Goal: Task Accomplishment & Management: Use online tool/utility

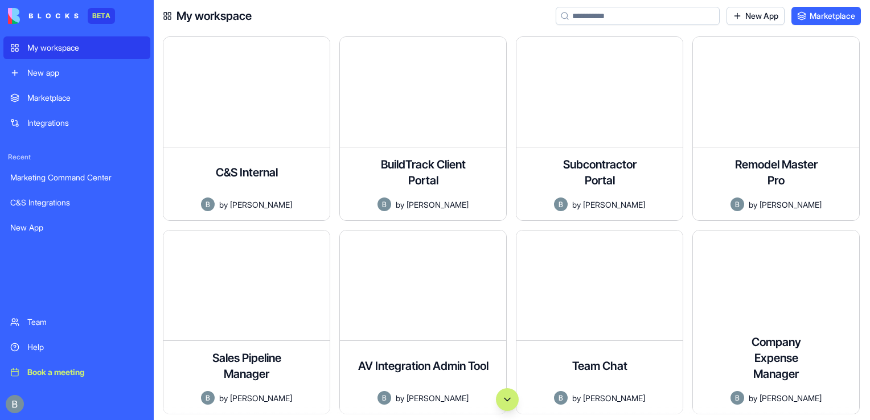
click at [692, 42] on div "Subcontractor Portal A comprehensive portal for subcontractors to manage their …" at bounding box center [604, 133] width 177 height 194
click at [635, 19] on input at bounding box center [638, 16] width 164 height 18
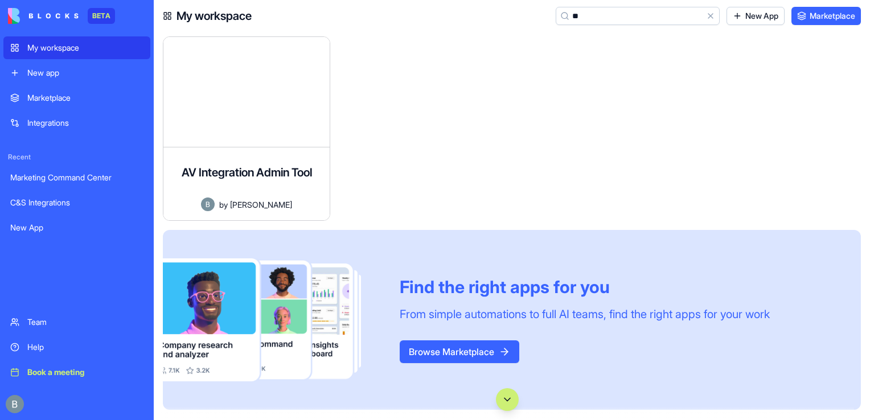
type input "*"
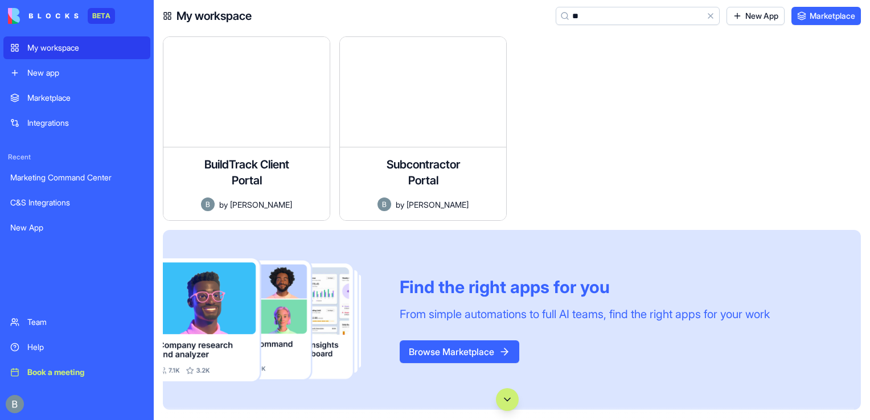
type input "*"
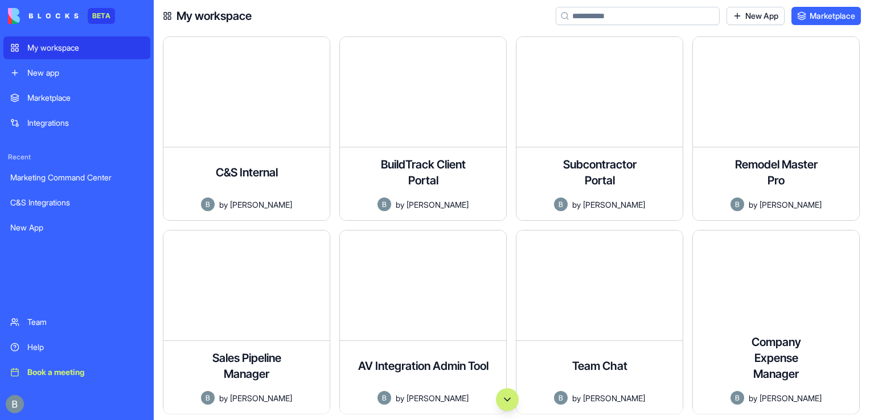
click at [510, 84] on div "BuildTrack Client Portal A comprehensive client portal for remodeling and build…" at bounding box center [428, 133] width 177 height 194
click at [508, 404] on button "Scroll to bottom" at bounding box center [507, 400] width 23 height 23
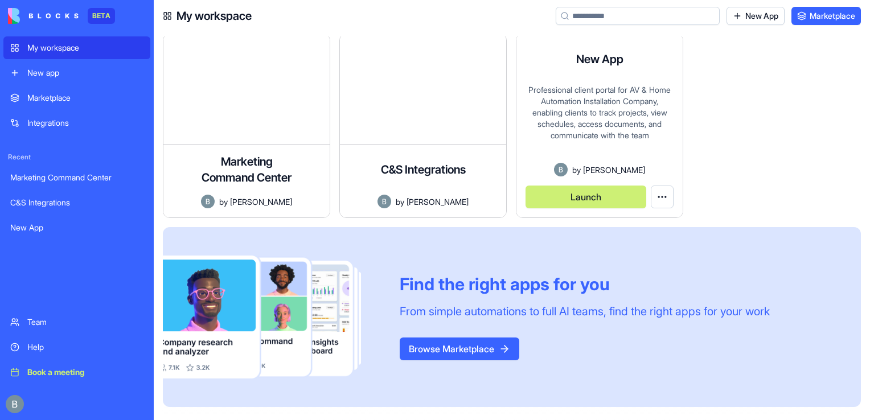
click at [602, 199] on button "Launch" at bounding box center [586, 197] width 121 height 23
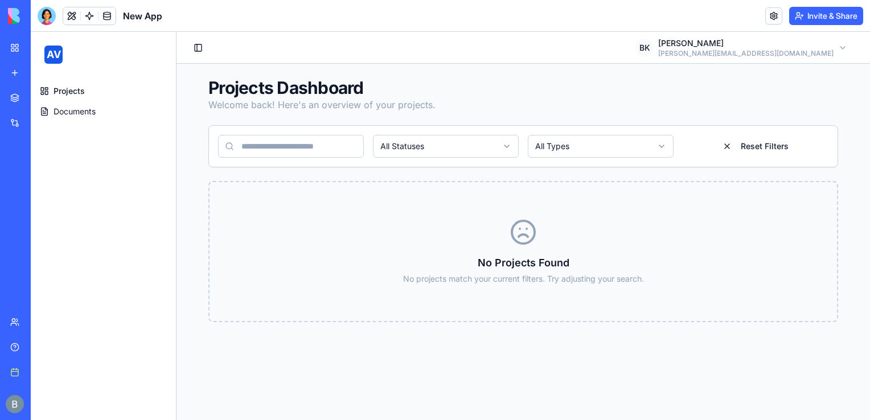
click at [155, 15] on h1 "New App" at bounding box center [142, 16] width 39 height 14
click at [180, 23] on header "New App Invite & Share" at bounding box center [451, 16] width 840 height 32
click at [70, 21] on button at bounding box center [71, 15] width 17 height 17
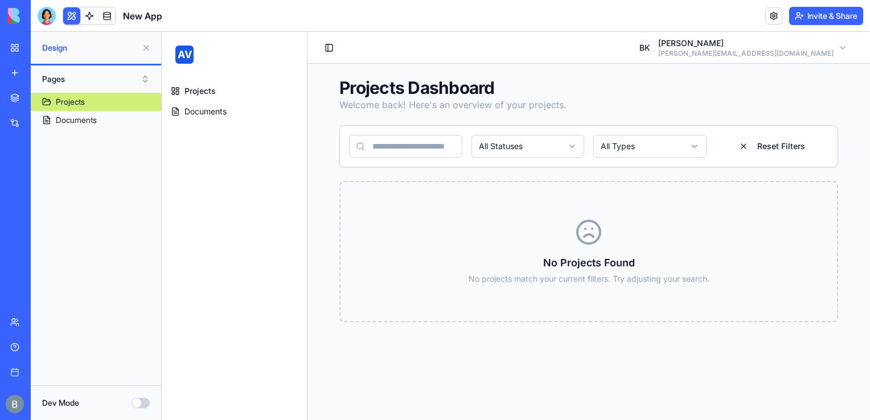
click at [219, 96] on link "Projects" at bounding box center [234, 91] width 136 height 18
click at [206, 107] on span "Documents" at bounding box center [206, 111] width 42 height 11
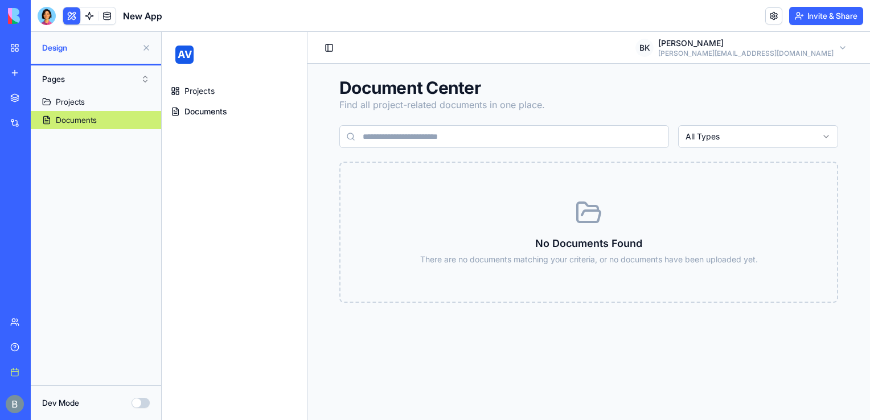
click at [203, 84] on link "Projects" at bounding box center [234, 91] width 136 height 18
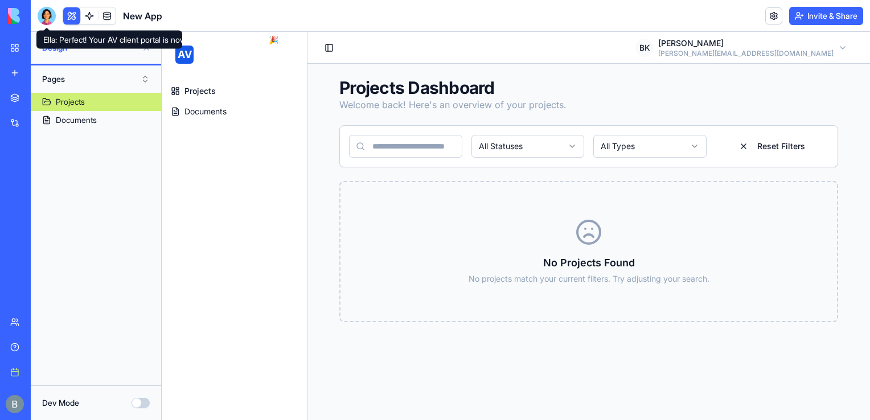
click at [44, 16] on div at bounding box center [47, 16] width 18 height 18
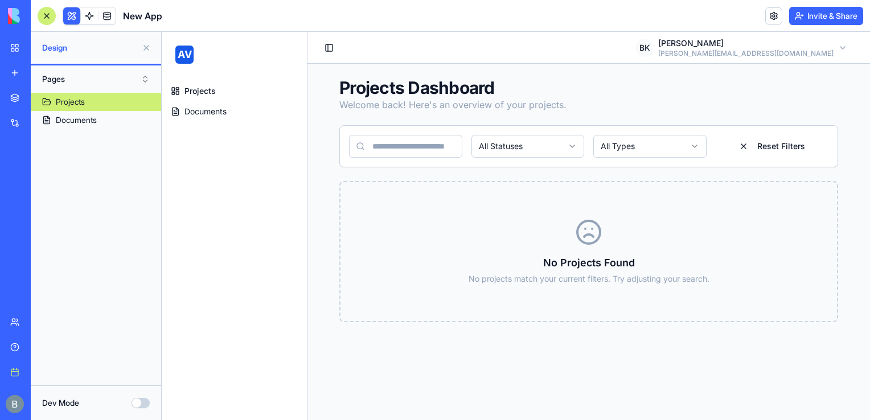
scroll to position [902, 0]
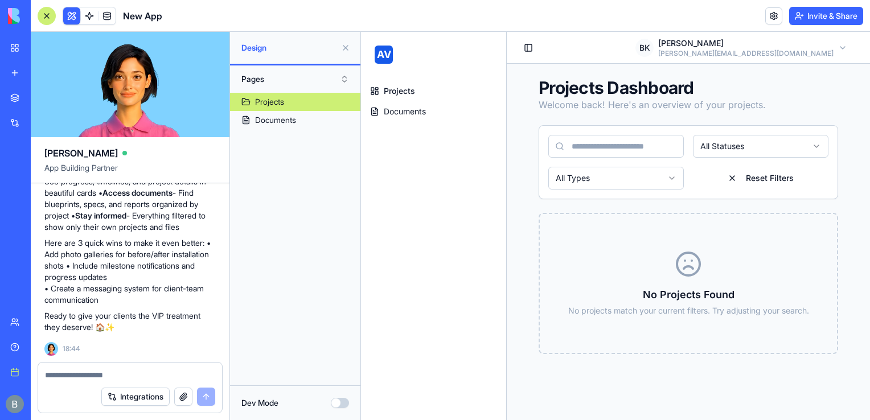
click at [94, 379] on textarea at bounding box center [130, 375] width 170 height 11
type textarea "**********"
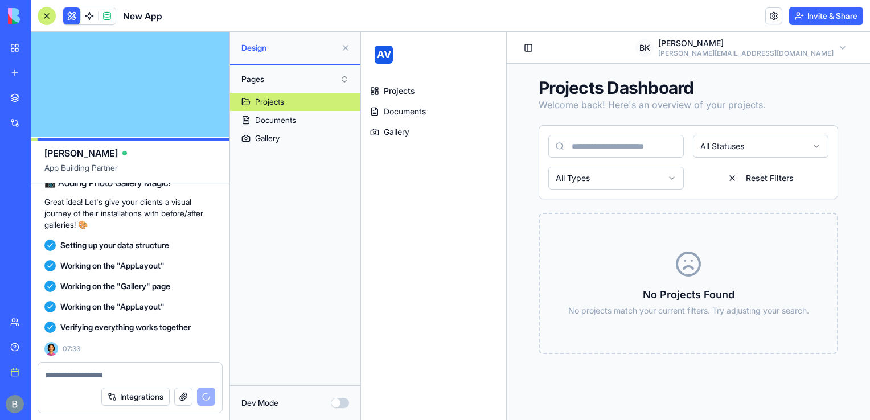
scroll to position [1324, 0]
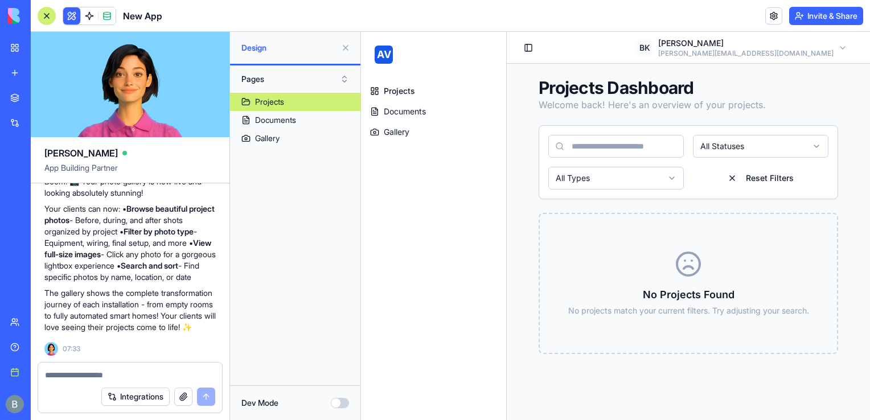
click at [380, 124] on link "Gallery" at bounding box center [434, 132] width 136 height 18
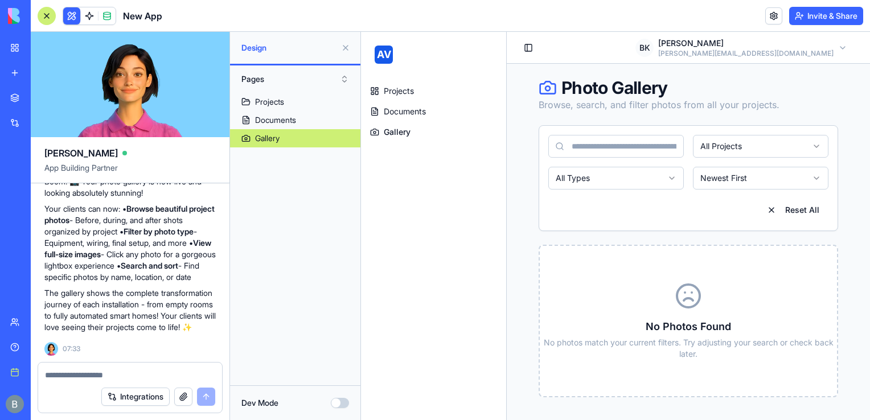
click at [425, 79] on div "Projects Documents Gallery" at bounding box center [433, 111] width 145 height 68
click at [419, 83] on link "Projects" at bounding box center [434, 91] width 136 height 18
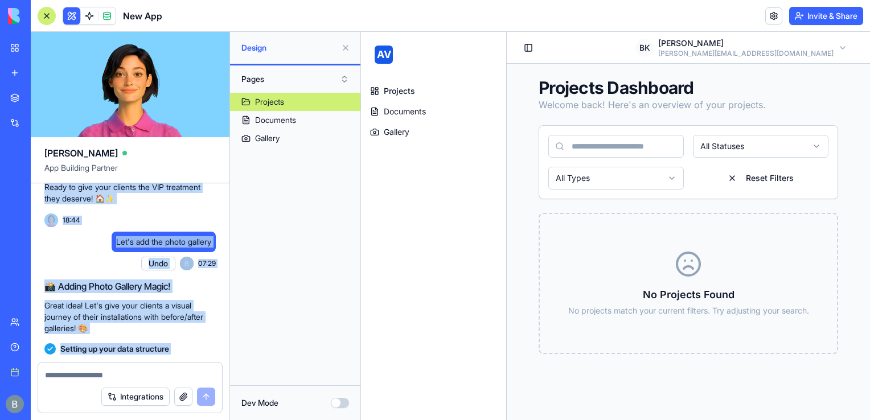
scroll to position [958, 0]
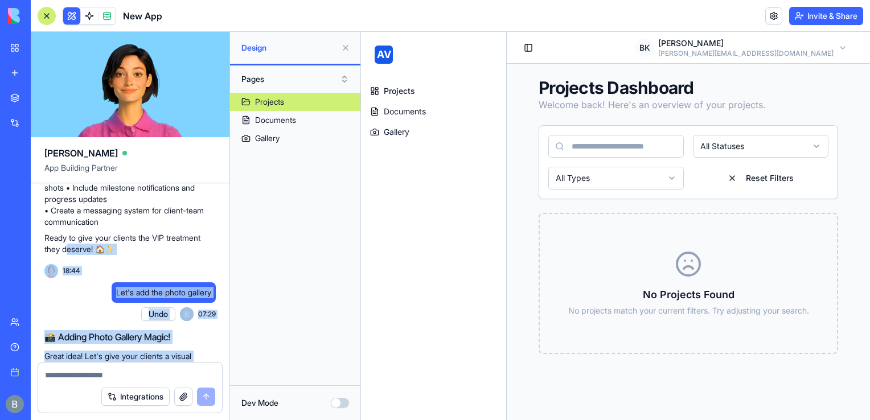
drag, startPoint x: 173, startPoint y: 306, endPoint x: 69, endPoint y: 267, distance: 111.6
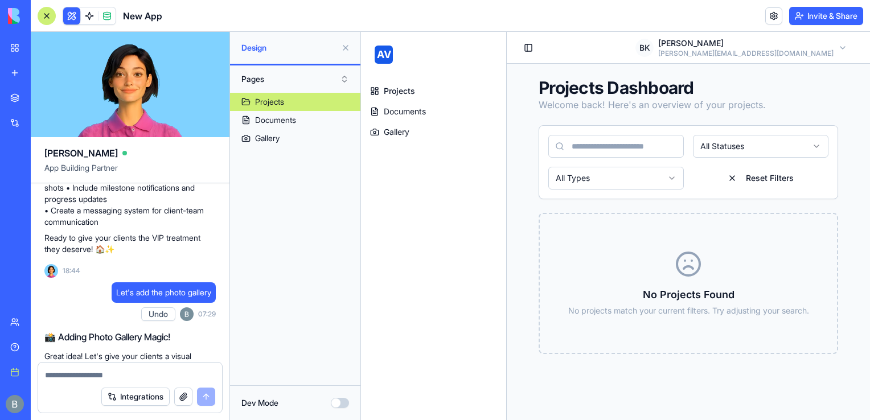
drag, startPoint x: 69, startPoint y: 267, endPoint x: 53, endPoint y: 231, distance: 38.8
click at [53, 228] on p "Here are 3 quick wins to make it even better: • Add photo galleries for before/…" at bounding box center [129, 194] width 171 height 68
click at [72, 381] on textarea at bounding box center [130, 375] width 171 height 11
type textarea "**********"
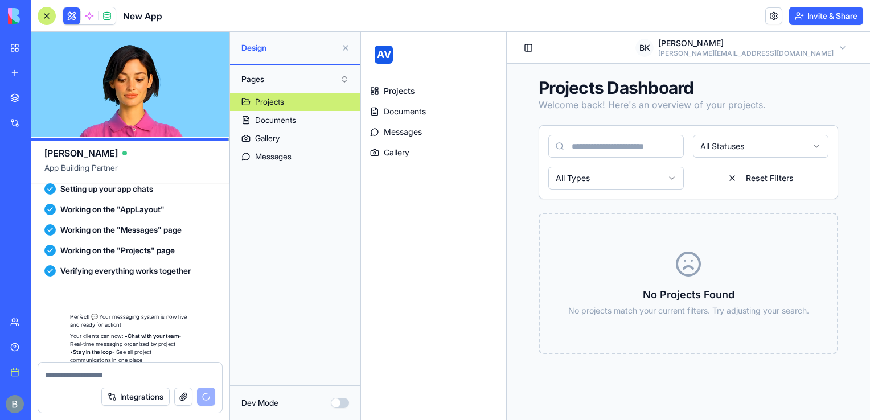
scroll to position [1777, 0]
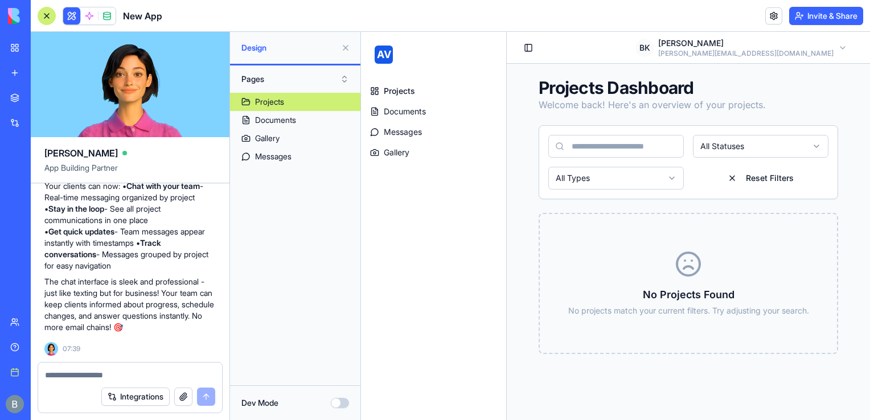
click at [89, 375] on textarea at bounding box center [130, 375] width 171 height 11
click at [89, 375] on textarea "**********" at bounding box center [130, 375] width 171 height 11
click at [117, 373] on textarea "**********" at bounding box center [130, 375] width 171 height 11
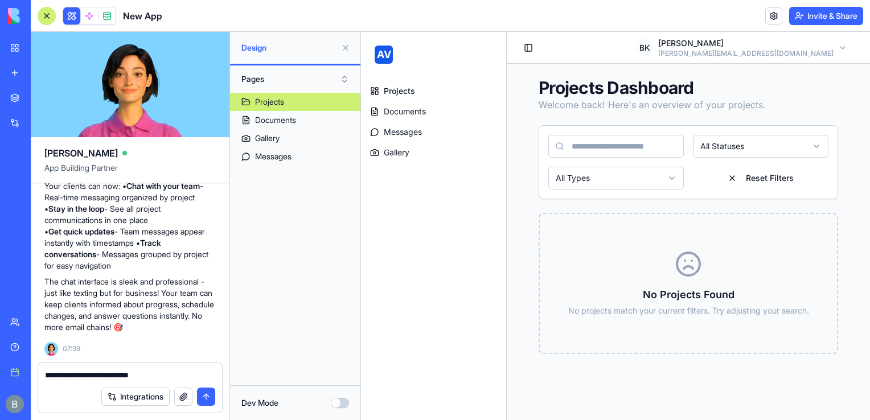
type textarea "**********"
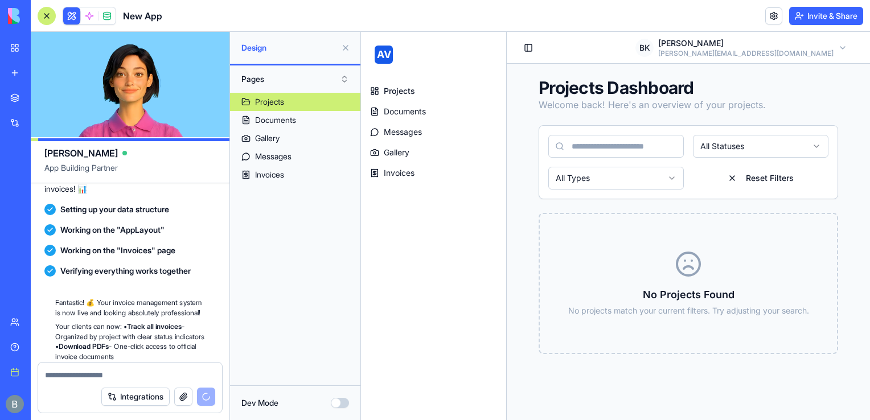
scroll to position [2224, 0]
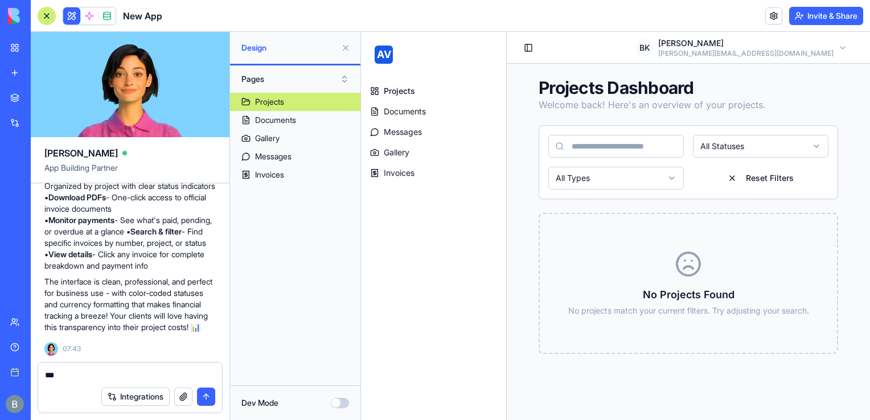
type textarea "****"
type textarea "*"
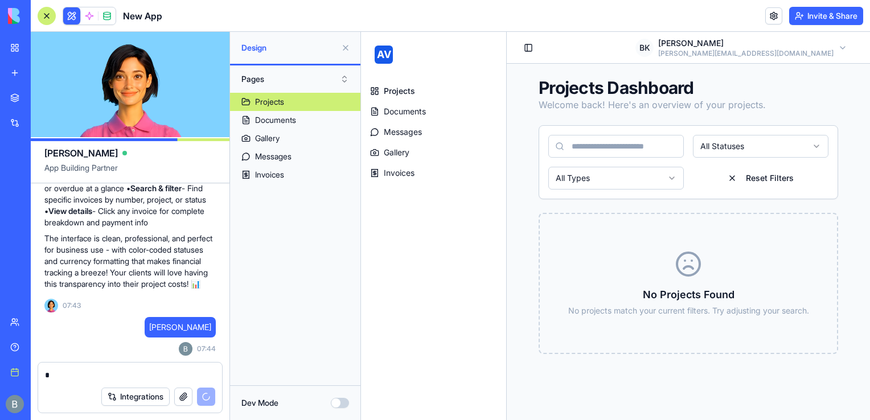
click at [142, 370] on textarea "*" at bounding box center [130, 375] width 171 height 11
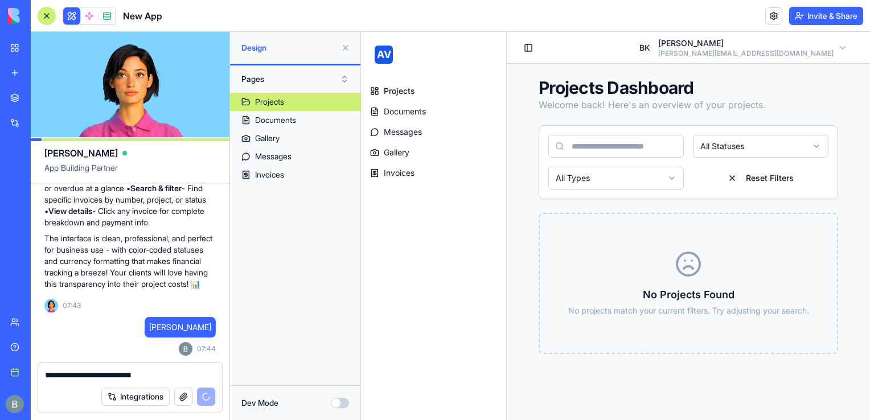
scroll to position [2388, 0]
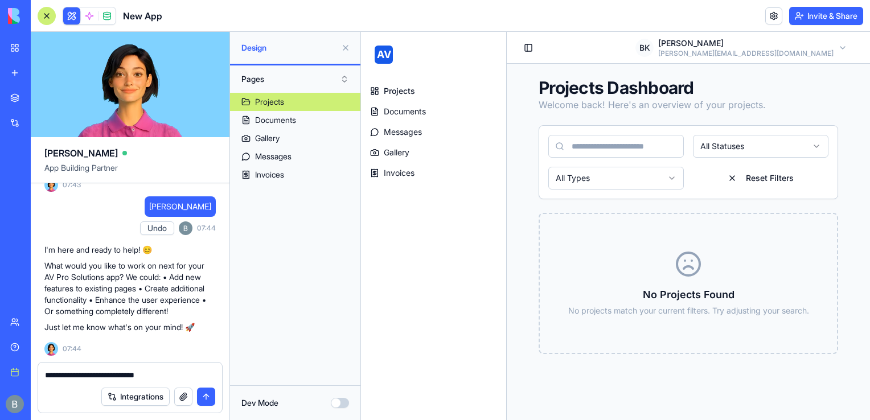
type textarea "**********"
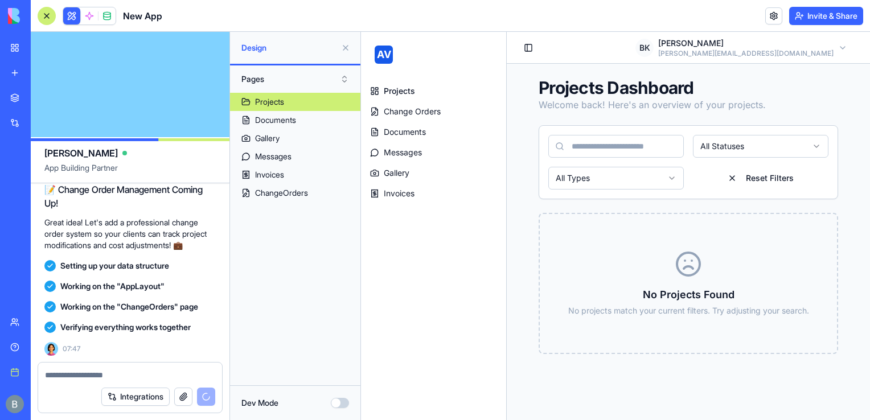
scroll to position [2860, 0]
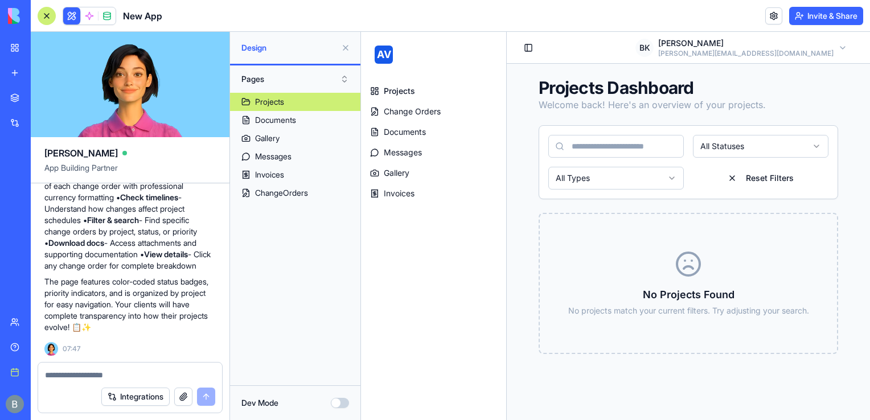
click at [75, 370] on textarea at bounding box center [130, 375] width 171 height 11
type textarea "*******"
click at [404, 197] on span "Invoices" at bounding box center [399, 193] width 31 height 11
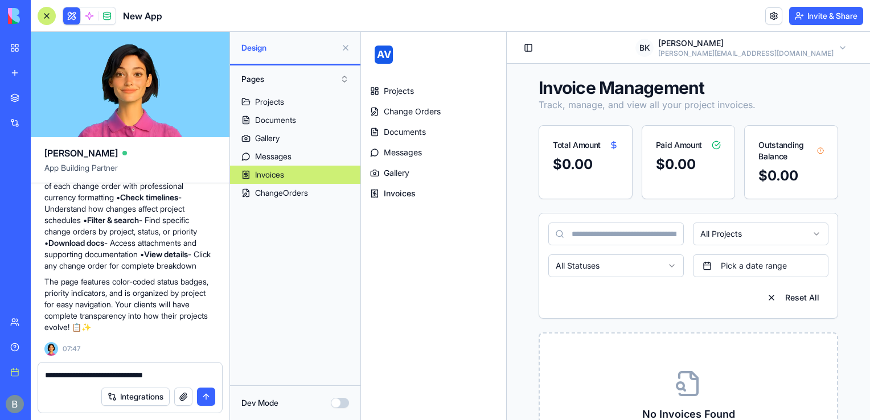
click at [185, 382] on div "Integrations" at bounding box center [130, 397] width 184 height 32
click at [181, 371] on textarea "**********" at bounding box center [130, 375] width 171 height 11
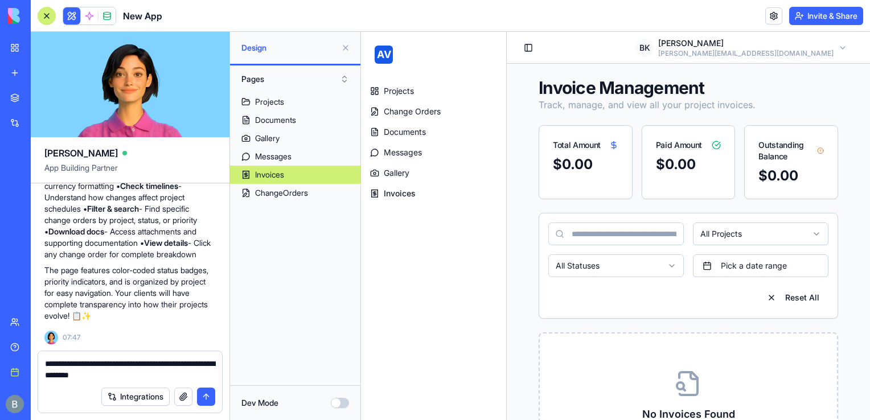
type textarea "**********"
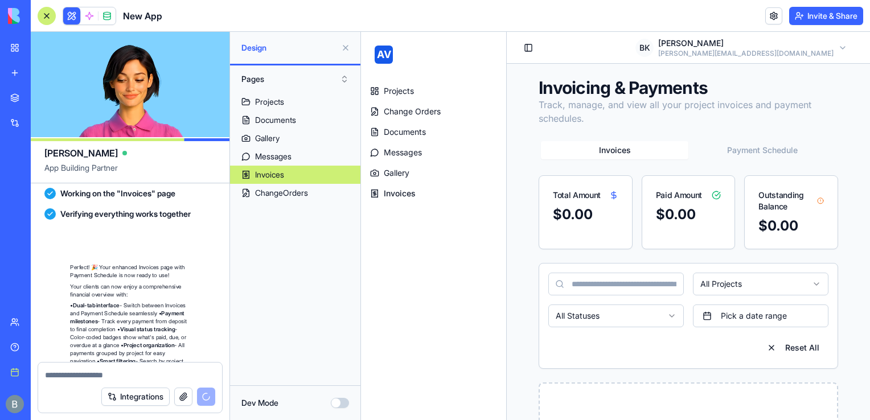
scroll to position [3313, 0]
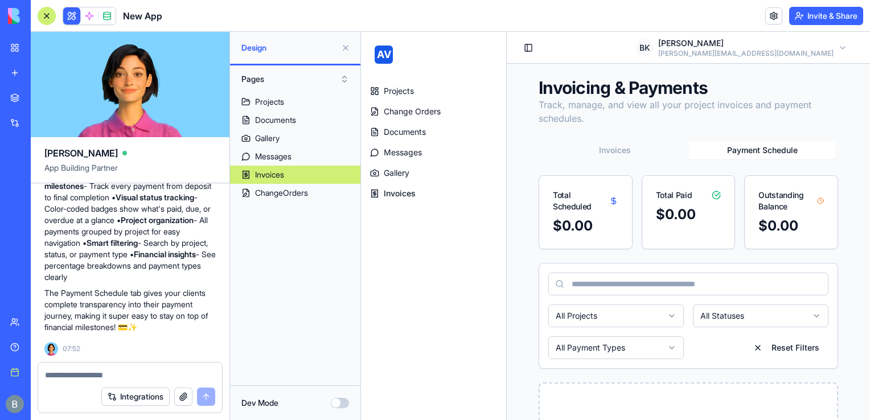
click at [740, 150] on button "Payment Schedule" at bounding box center [763, 150] width 148 height 18
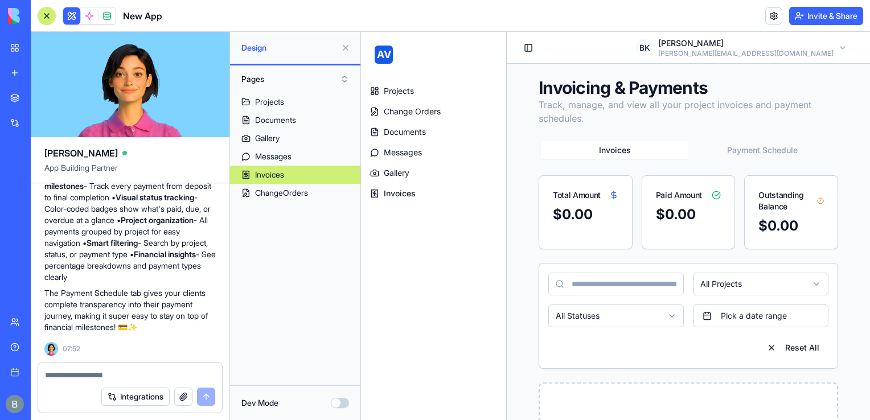
click at [660, 148] on button "Invoices" at bounding box center [615, 150] width 148 height 18
click at [718, 145] on button "Payment Schedule" at bounding box center [763, 150] width 148 height 18
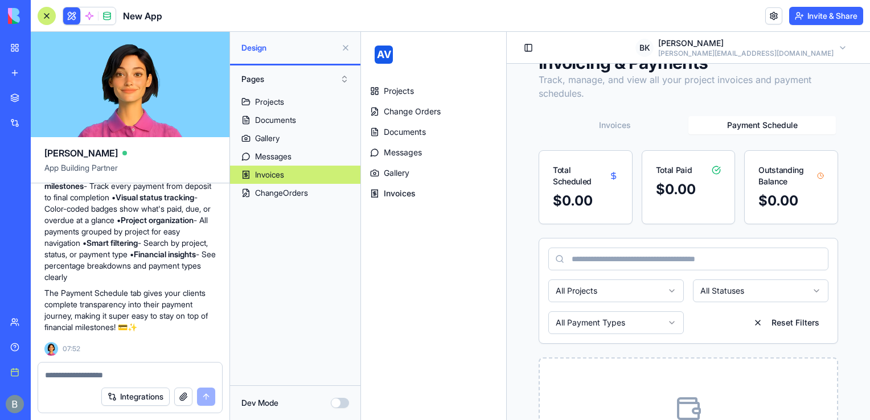
scroll to position [20, 0]
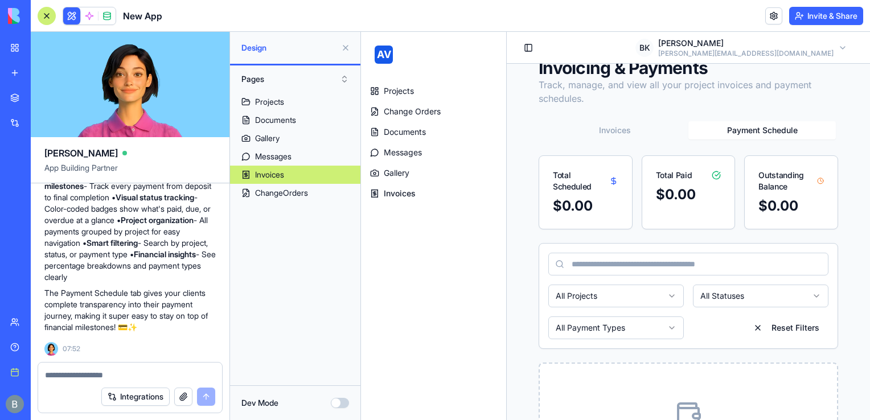
click at [627, 141] on div "Invoices Payment Schedule" at bounding box center [689, 130] width 300 height 23
click at [626, 132] on button "Invoices" at bounding box center [615, 130] width 148 height 18
